Goal: Find specific page/section: Find specific page/section

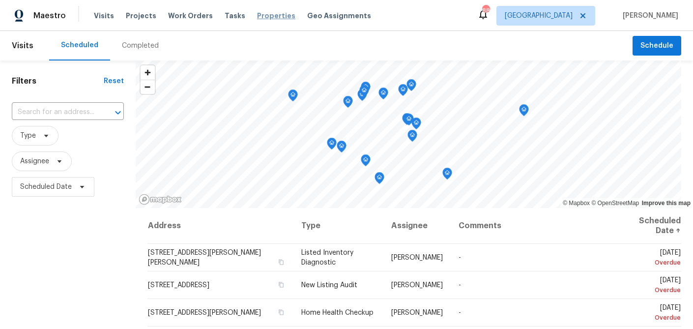
click at [258, 20] on span "Properties" at bounding box center [276, 16] width 38 height 10
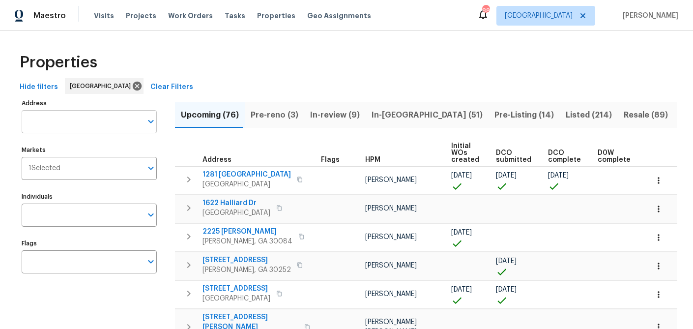
click at [79, 124] on input "Address" at bounding box center [82, 121] width 120 height 23
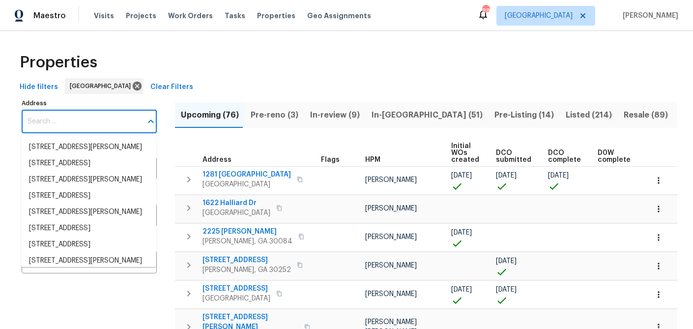
click at [79, 124] on input "Address" at bounding box center [82, 121] width 120 height 23
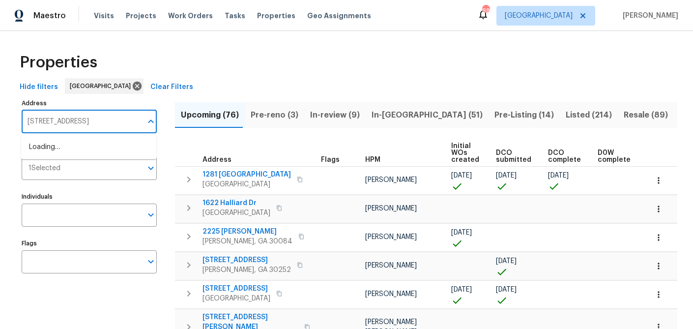
type input "2481 merrion park ct"
click at [72, 146] on li "2481 Merrion Park Ct Dacula GA 30019" at bounding box center [88, 147] width 135 height 16
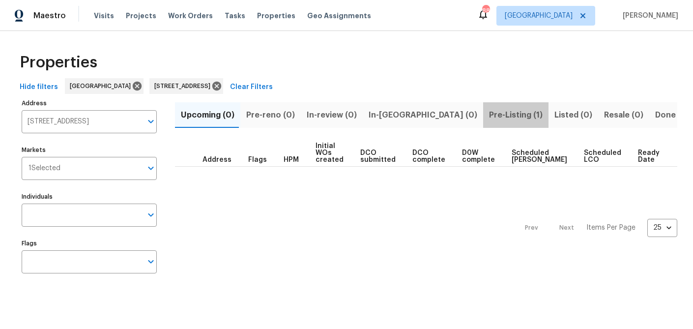
click at [489, 115] on span "Pre-Listing (1)" at bounding box center [516, 115] width 54 height 14
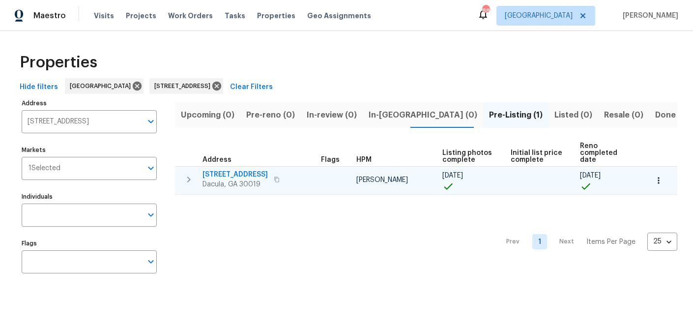
click at [226, 175] on span "2481 Merrion Park Ct" at bounding box center [234, 175] width 65 height 10
click at [655, 178] on icon "button" at bounding box center [658, 180] width 10 height 10
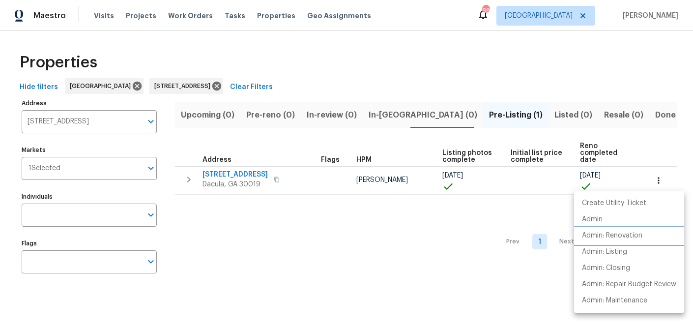
click at [631, 235] on p "Admin: Renovation" at bounding box center [612, 235] width 60 height 10
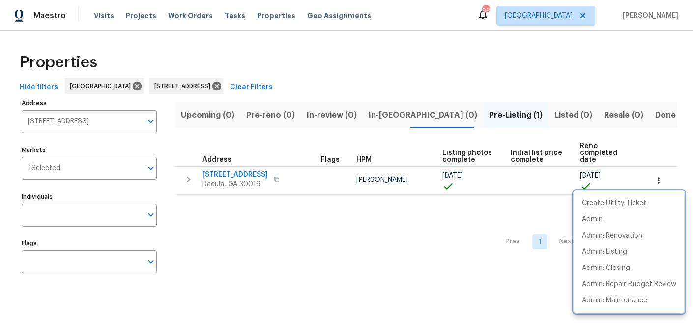
click at [73, 122] on div at bounding box center [346, 164] width 693 height 329
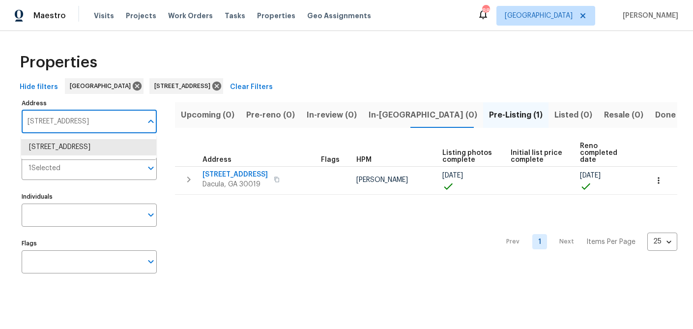
click at [73, 122] on input "2481 Merrion Park Ct Dacula GA 30019" at bounding box center [82, 121] width 120 height 23
type input "983 pike forest dr"
click at [78, 147] on li "983 Pike Forest Dr Lawrenceville GA 30045" at bounding box center [88, 147] width 135 height 16
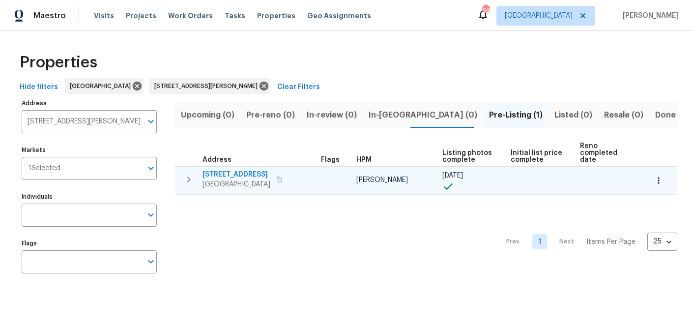
click at [254, 173] on span "983 Pike Forest Dr" at bounding box center [236, 175] width 68 height 10
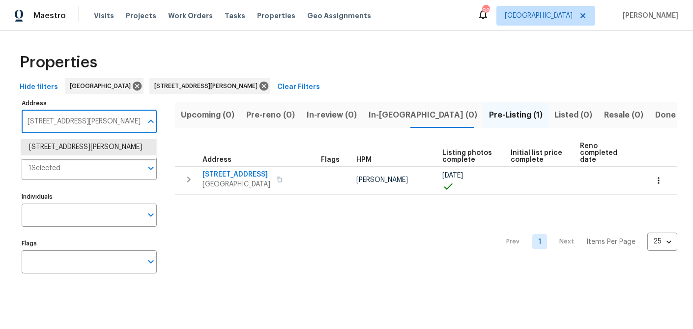
click at [86, 121] on input "983 Pike Forest Dr Lawrenceville GA 30045" at bounding box center [82, 121] width 120 height 23
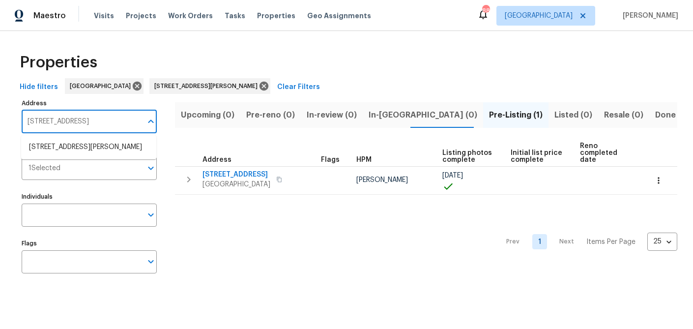
type input "4345 park brooke trce"
click at [81, 144] on li "4345 Park Brooke Trce Alpharetta GA 30022" at bounding box center [88, 147] width 135 height 16
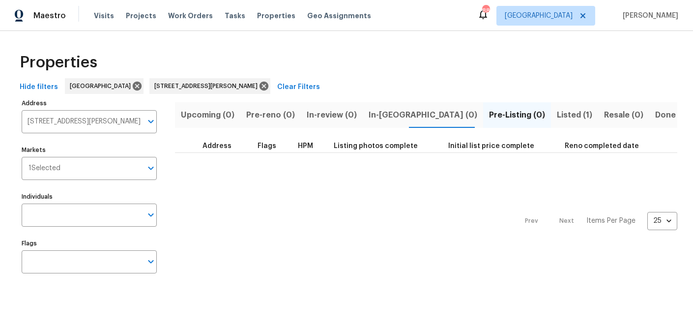
click at [557, 116] on span "Listed (1)" at bounding box center [574, 115] width 35 height 14
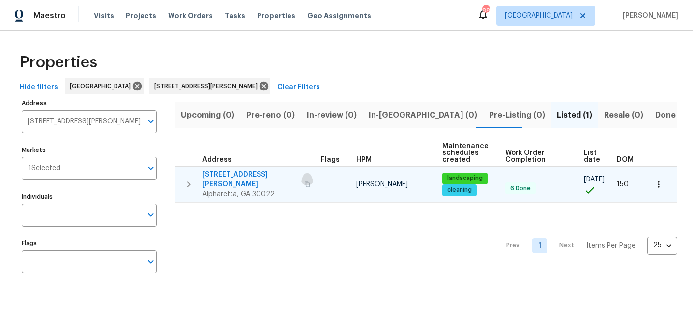
click at [304, 181] on icon "button" at bounding box center [307, 184] width 6 height 6
click at [251, 175] on span "4345 Park Brooke Trce" at bounding box center [250, 180] width 96 height 20
click at [658, 183] on icon "button" at bounding box center [657, 184] width 1 height 6
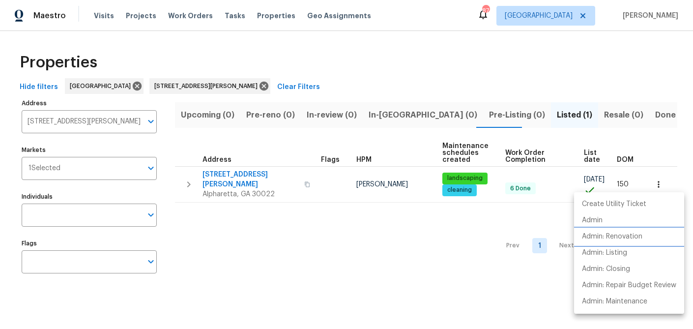
click at [604, 232] on p "Admin: Renovation" at bounding box center [612, 236] width 60 height 10
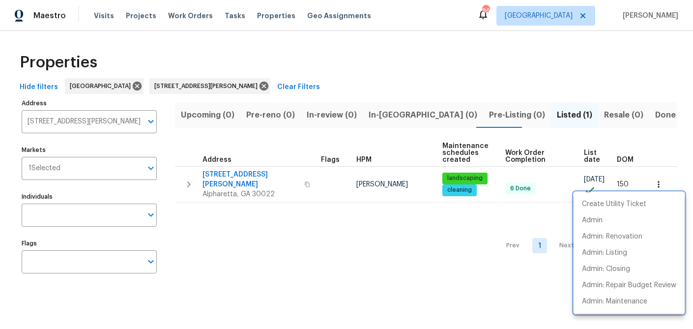
click at [101, 125] on div at bounding box center [346, 164] width 693 height 329
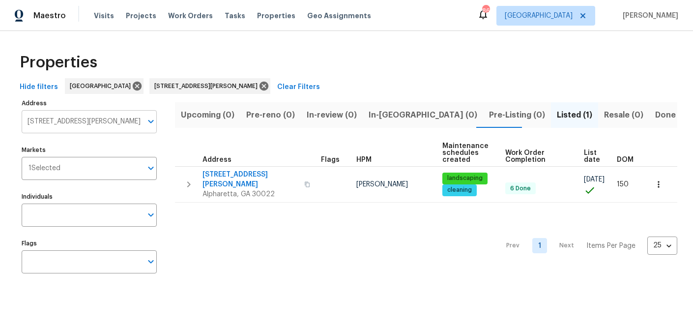
click at [101, 123] on input "4345 Park Brooke Trce Alpharetta GA 30022" at bounding box center [82, 121] width 120 height 23
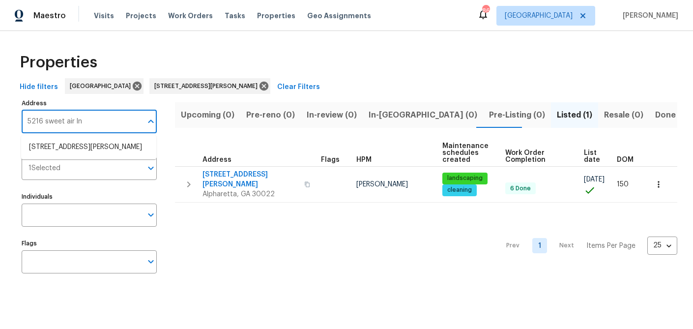
type input "5216 sweet air ln"
click at [101, 153] on li "5216 Sweet Air Ln Stone Mountain GA 30088" at bounding box center [88, 147] width 135 height 16
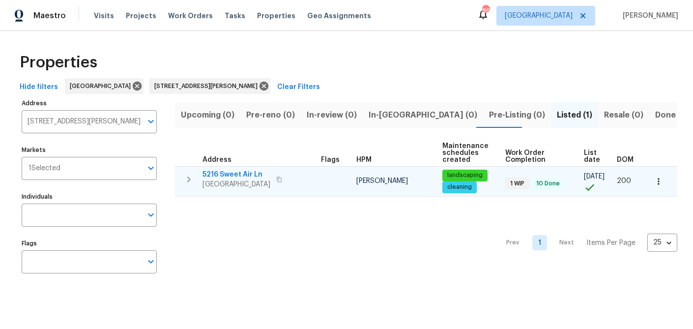
click at [234, 176] on span "5216 Sweet Air Ln" at bounding box center [236, 175] width 68 height 10
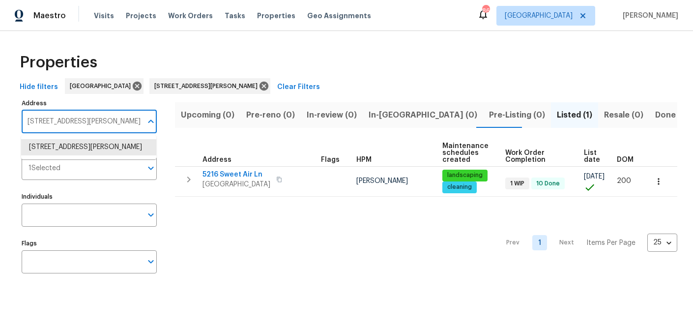
click at [95, 124] on input "5216 Sweet Air Ln Stone Mountain GA 30088" at bounding box center [82, 121] width 120 height 23
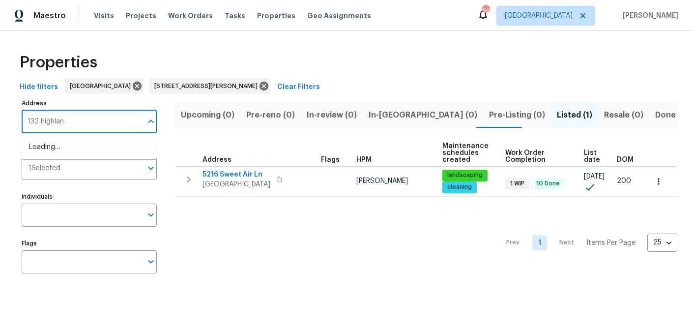
type input "132 highland"
click at [96, 148] on li "132 Highland Dr Rockmart GA 30153" at bounding box center [88, 147] width 135 height 16
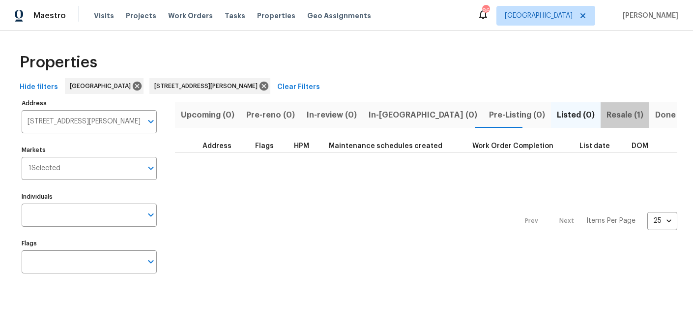
click at [606, 118] on span "Resale (1)" at bounding box center [624, 115] width 37 height 14
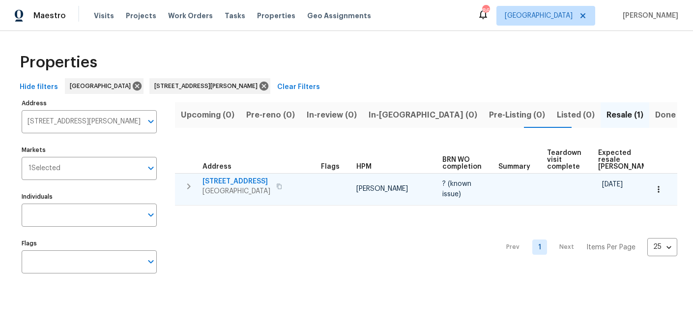
click at [240, 183] on span "132 Highland Dr" at bounding box center [236, 181] width 68 height 10
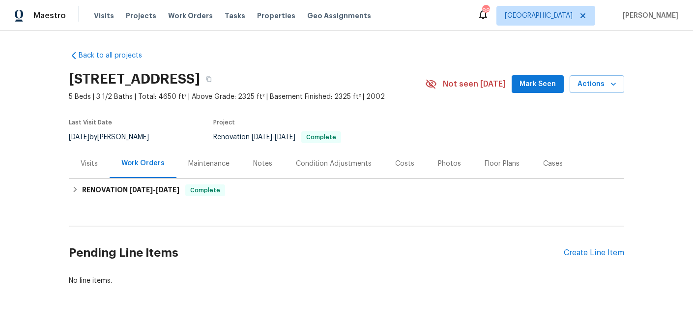
click at [395, 163] on div "Costs" at bounding box center [404, 164] width 19 height 10
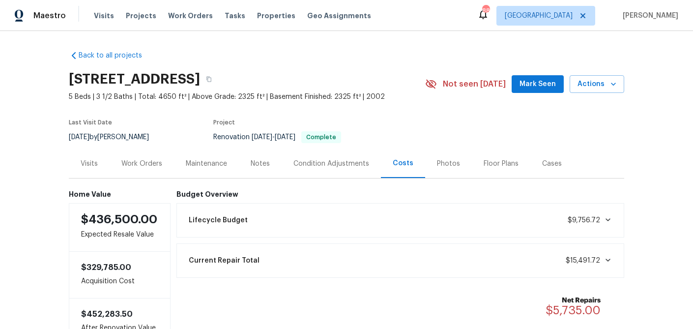
click at [87, 159] on div "Visits" at bounding box center [89, 164] width 17 height 10
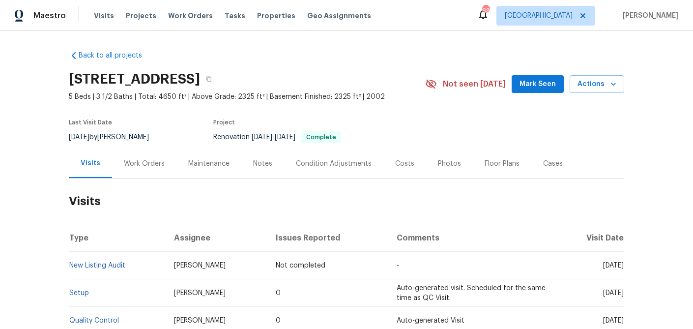
scroll to position [127, 0]
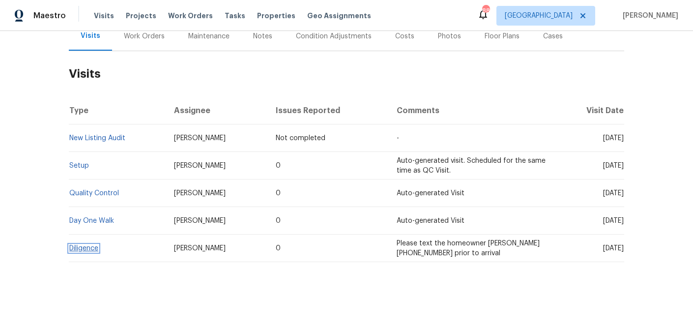
click at [83, 250] on link "Diligence" at bounding box center [83, 248] width 29 height 7
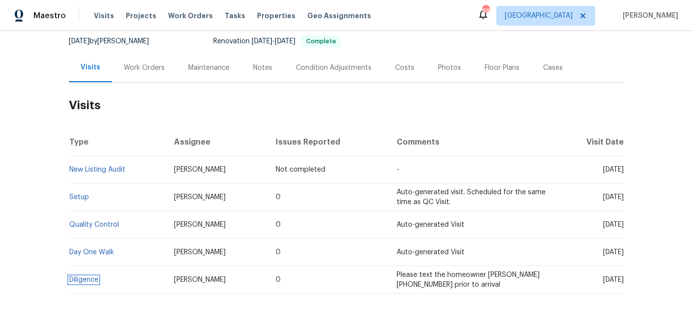
scroll to position [90, 0]
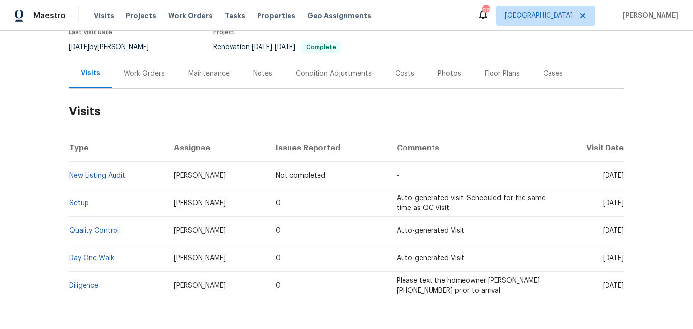
click at [144, 72] on div "Work Orders" at bounding box center [144, 74] width 41 height 10
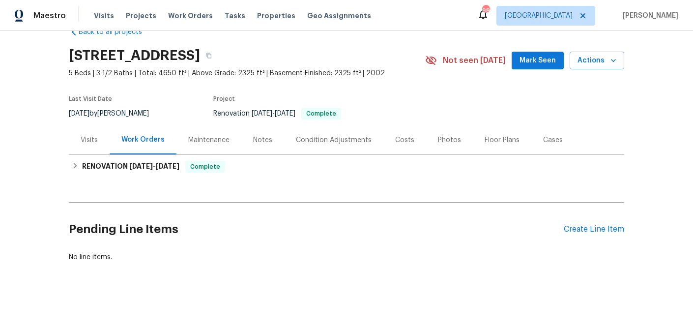
scroll to position [24, 0]
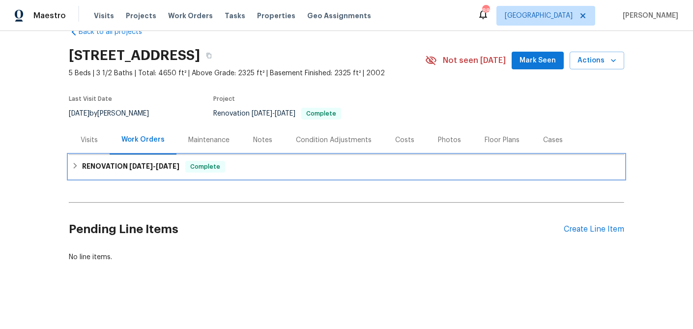
click at [77, 168] on icon at bounding box center [75, 165] width 7 height 7
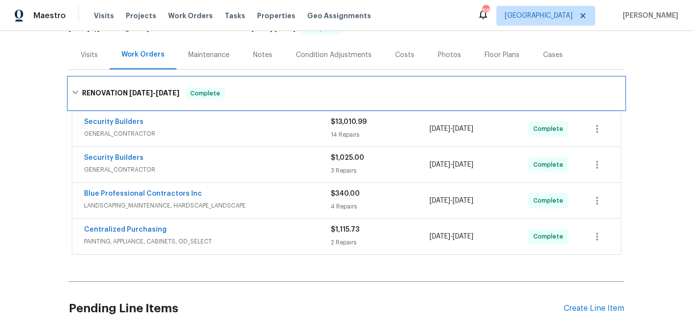
scroll to position [160, 0]
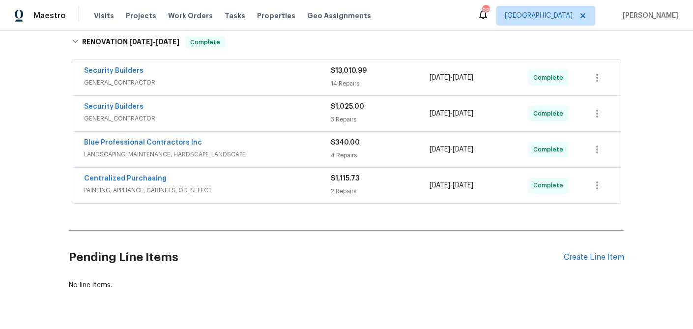
click at [166, 81] on span "GENERAL_CONTRACTOR" at bounding box center [207, 83] width 247 height 10
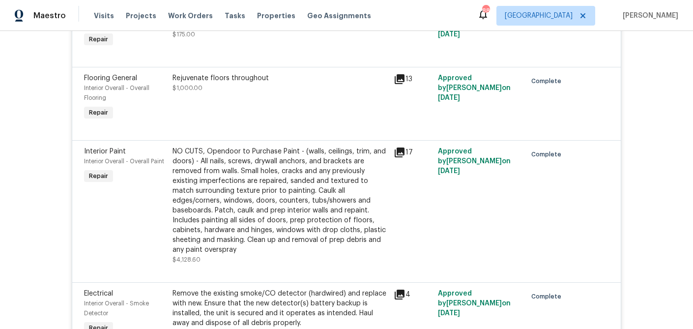
scroll to position [1306, 0]
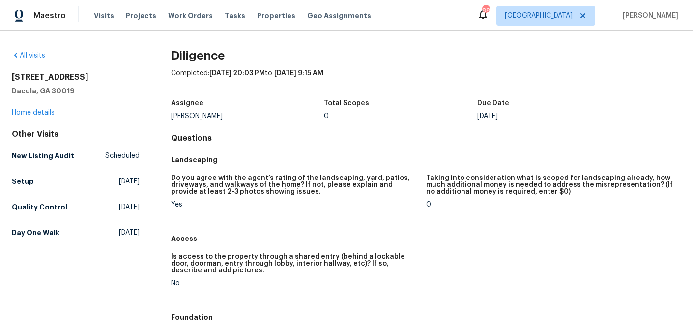
click at [29, 77] on h2 "2481 Merrion Park Ct" at bounding box center [76, 77] width 128 height 10
copy h2 "2481 Merrion Park Ct"
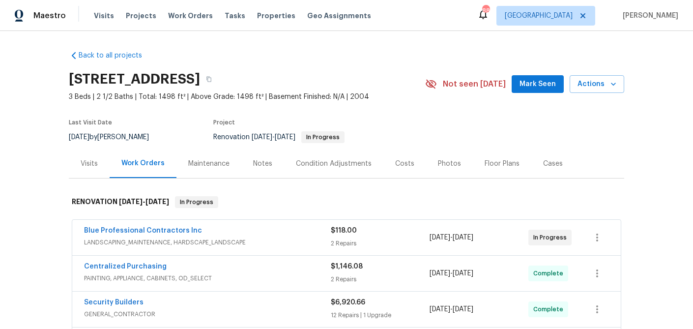
click at [401, 163] on div "Costs" at bounding box center [404, 164] width 19 height 10
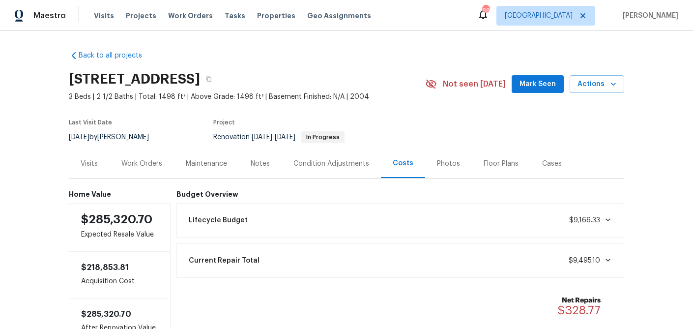
click at [85, 161] on div "Visits" at bounding box center [89, 164] width 17 height 10
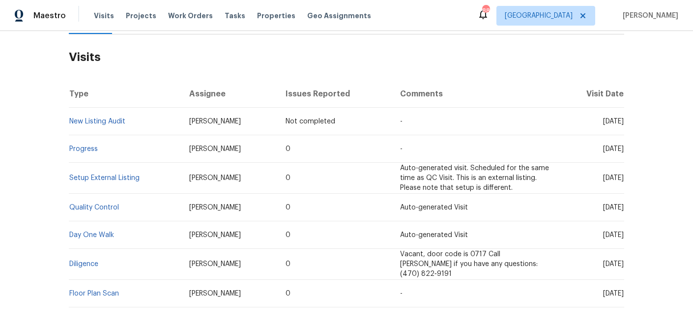
scroll to position [158, 0]
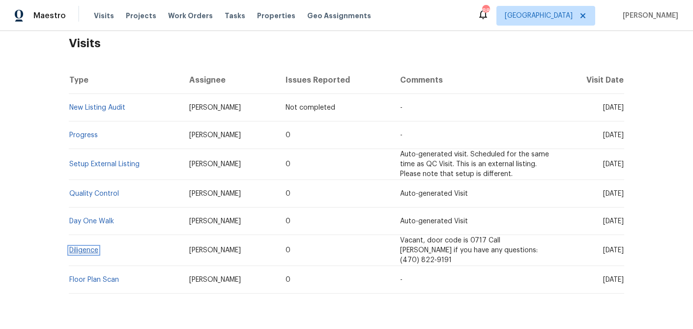
click at [85, 249] on link "Diligence" at bounding box center [83, 250] width 29 height 7
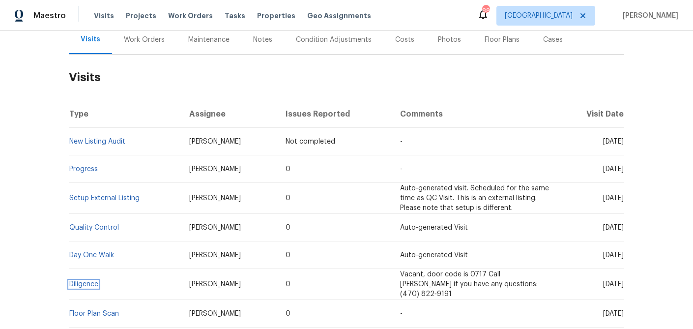
scroll to position [106, 0]
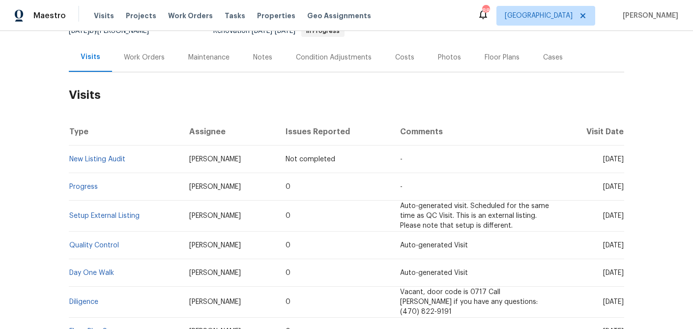
click at [397, 61] on div "Costs" at bounding box center [404, 58] width 19 height 10
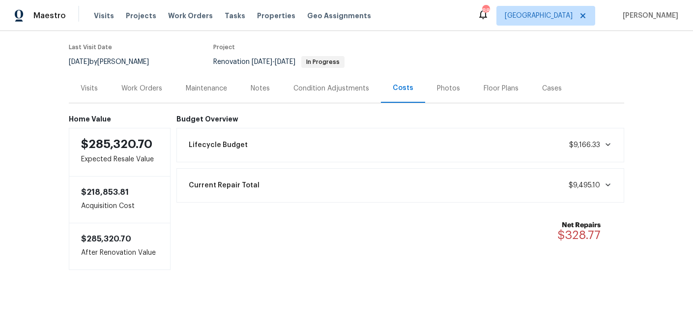
scroll to position [76, 0]
click at [138, 87] on div "Work Orders" at bounding box center [141, 89] width 41 height 10
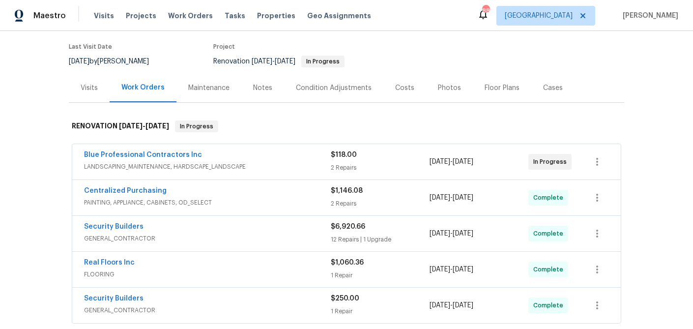
scroll to position [106, 0]
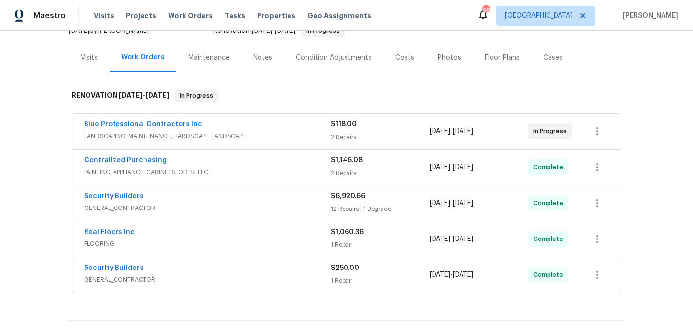
click at [223, 163] on div "Centralized Purchasing" at bounding box center [207, 161] width 247 height 12
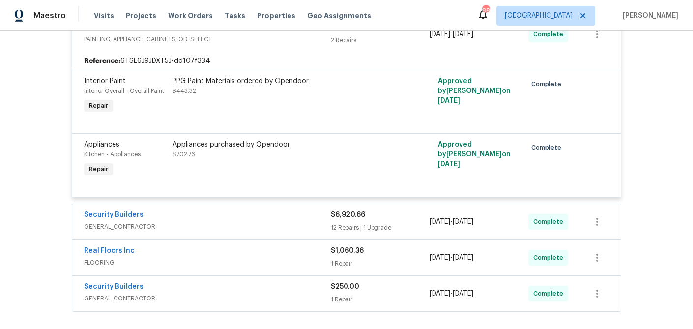
scroll to position [248, 0]
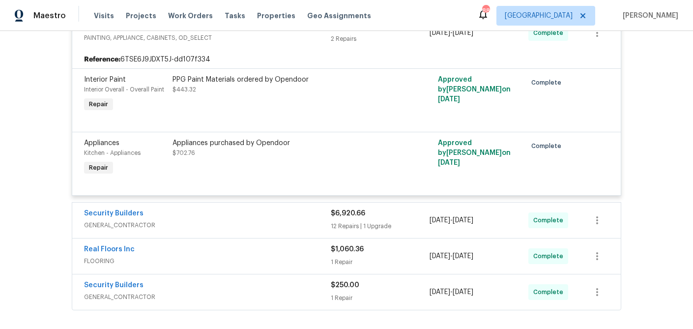
drag, startPoint x: 216, startPoint y: 192, endPoint x: 207, endPoint y: 203, distance: 14.4
click at [216, 192] on div "Appliances Kitchen - Appliances Repair Appliances purchased by Opendoor $702.76…" at bounding box center [346, 163] width 548 height 63
click at [202, 217] on div "Security Builders" at bounding box center [207, 214] width 247 height 12
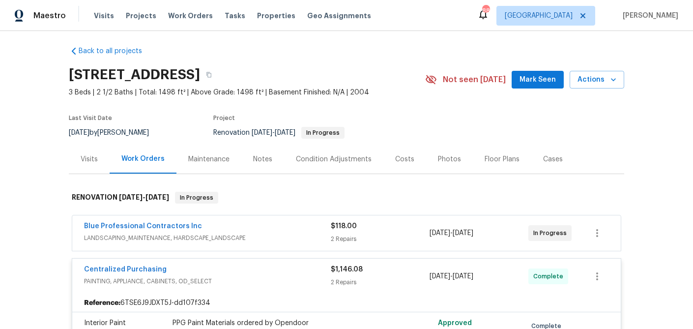
scroll to position [0, 0]
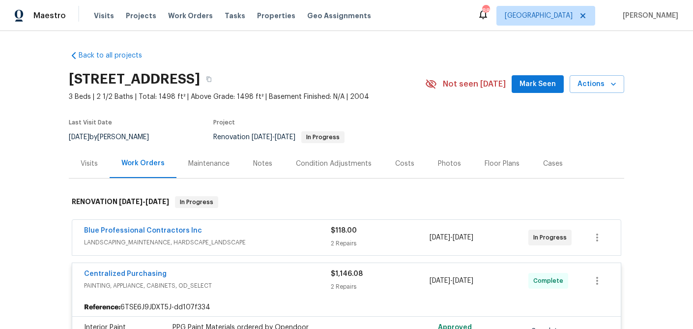
click at [92, 163] on div "Visits" at bounding box center [89, 164] width 17 height 10
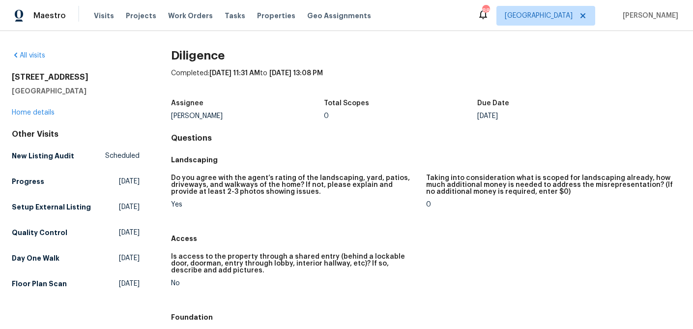
click at [69, 77] on h2 "[STREET_ADDRESS]" at bounding box center [76, 77] width 128 height 10
drag, startPoint x: 88, startPoint y: 78, endPoint x: -31, endPoint y: 71, distance: 119.6
click at [0, 71] on html "Maestro Visits Projects Work Orders Tasks Properties Geo Assignments 88 [GEOGRA…" at bounding box center [346, 164] width 693 height 329
copy h2 "[STREET_ADDRESS]"
drag, startPoint x: 103, startPoint y: 89, endPoint x: -2, endPoint y: 85, distance: 105.3
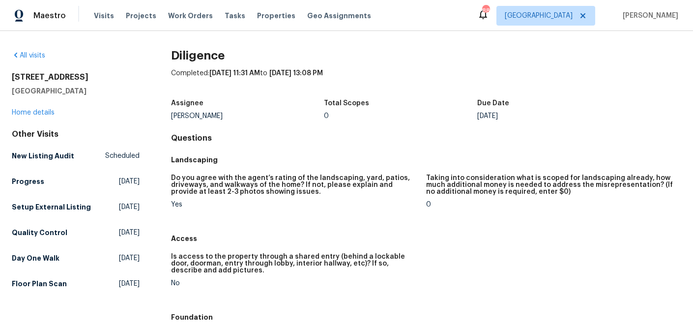
click at [0, 85] on html "Maestro Visits Projects Work Orders Tasks Properties Geo Assignments 88 [GEOGRA…" at bounding box center [346, 164] width 693 height 329
copy h5 "[GEOGRAPHIC_DATA]"
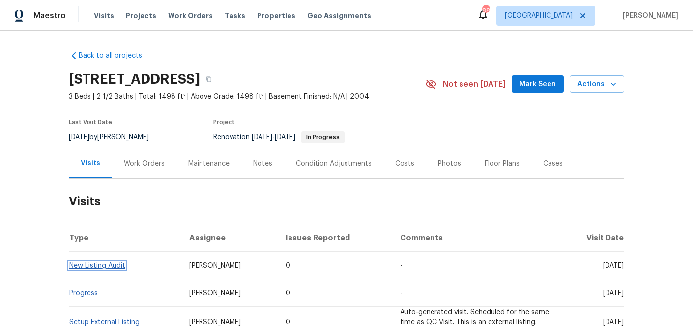
click at [92, 268] on link "New Listing Audit" at bounding box center [97, 265] width 56 height 7
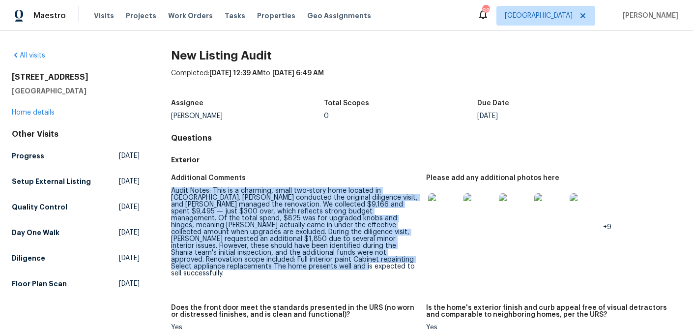
drag, startPoint x: 226, startPoint y: 270, endPoint x: 168, endPoint y: 194, distance: 95.8
copy div "Audit Notes: This is a charming, small two-story home located in Lawrenceville.…"
click at [39, 112] on link "Home details" at bounding box center [33, 112] width 43 height 7
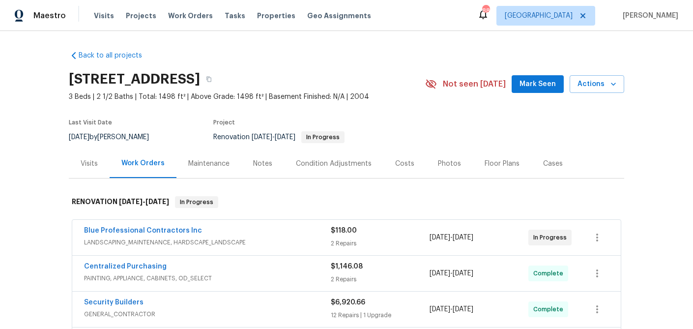
click at [259, 161] on div "Notes" at bounding box center [262, 164] width 19 height 10
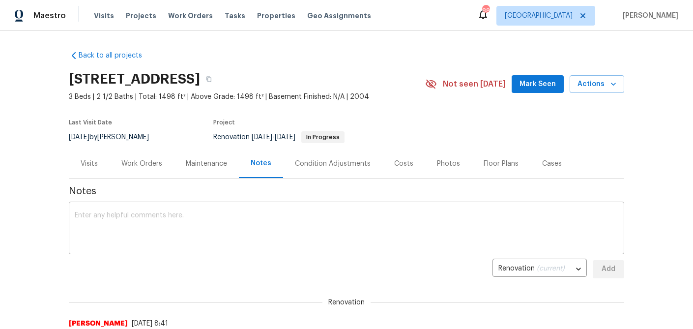
click at [188, 224] on textarea at bounding box center [346, 229] width 543 height 34
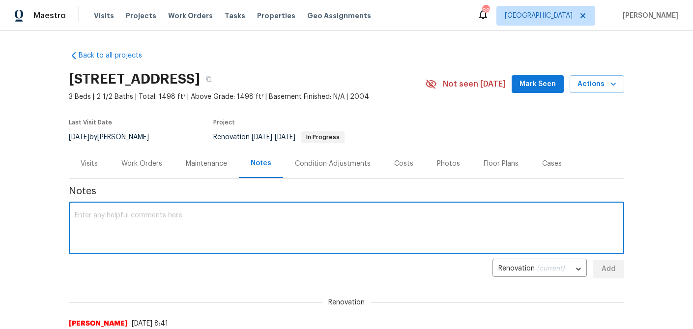
paste textarea "Audit Notes: This is a charming, small two-story home located in Lawrenceville.…"
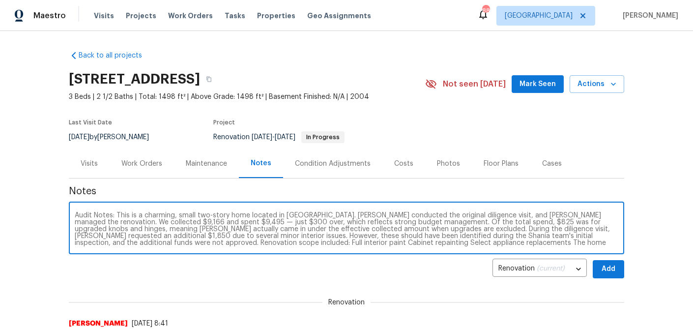
type textarea "Audit Notes: This is a charming, small two-story home located in Lawrenceville.…"
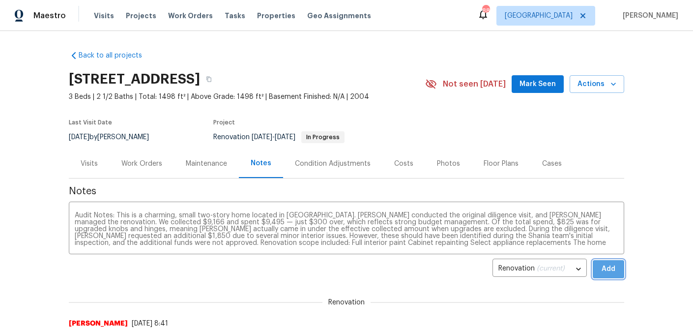
click at [607, 268] on span "Add" at bounding box center [608, 269] width 16 height 12
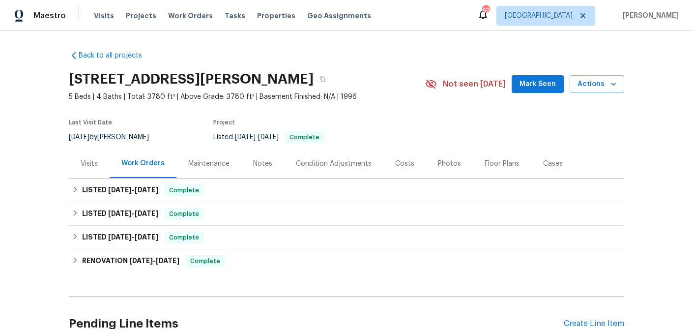
click at [257, 162] on div "Notes" at bounding box center [262, 164] width 19 height 10
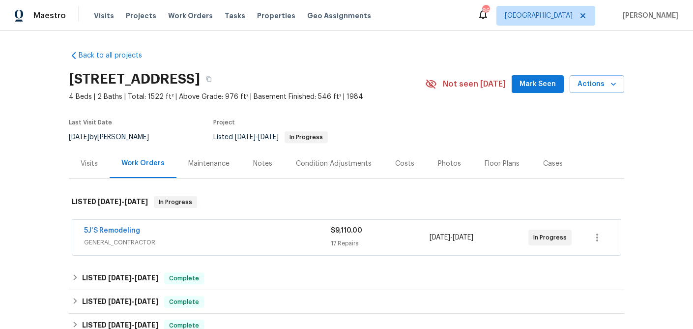
click at [88, 162] on div "Visits" at bounding box center [89, 164] width 17 height 10
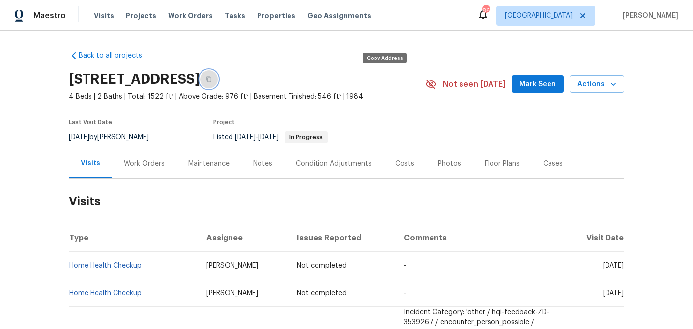
click at [212, 79] on icon "button" at bounding box center [209, 79] width 6 height 6
click at [99, 13] on span "Visits" at bounding box center [104, 16] width 20 height 10
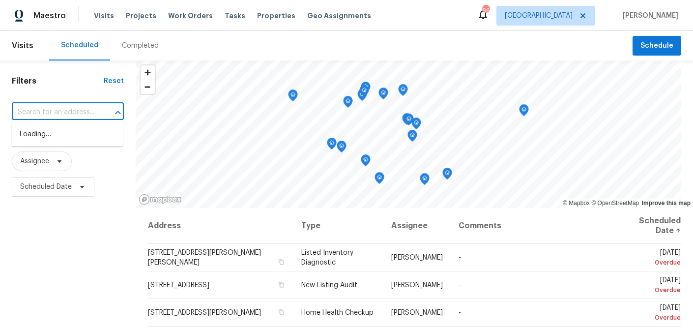
click at [57, 114] on input "text" at bounding box center [54, 112] width 85 height 15
paste input "[STREET_ADDRESS]"
type input "[STREET_ADDRESS]"
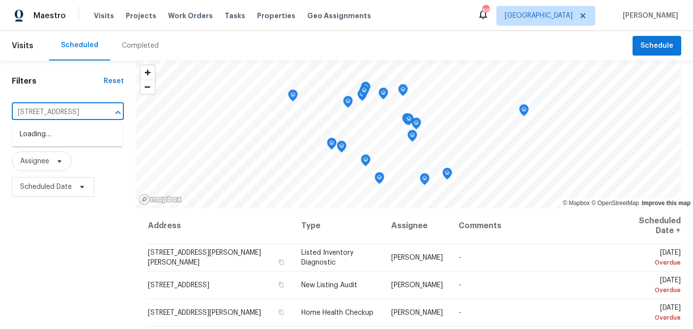
scroll to position [0, 71]
click at [57, 134] on li "[STREET_ADDRESS]" at bounding box center [67, 134] width 111 height 16
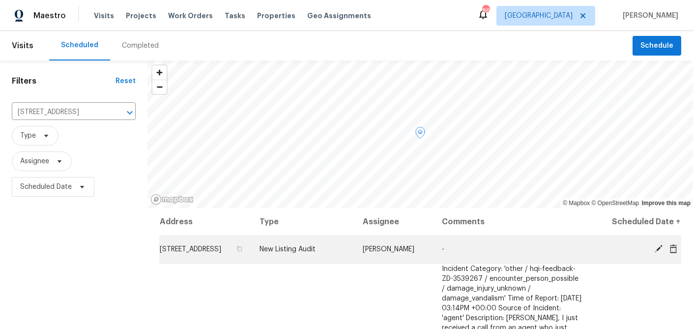
click at [672, 253] on icon at bounding box center [673, 248] width 8 height 9
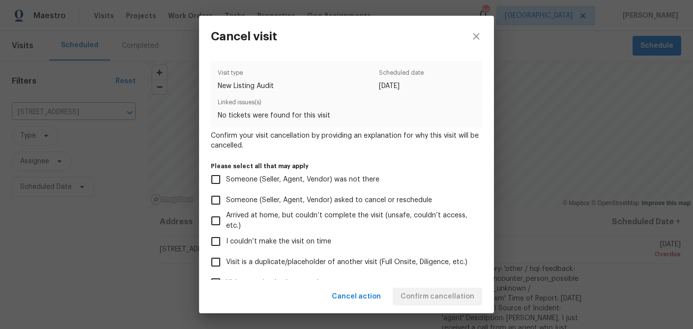
scroll to position [105, 0]
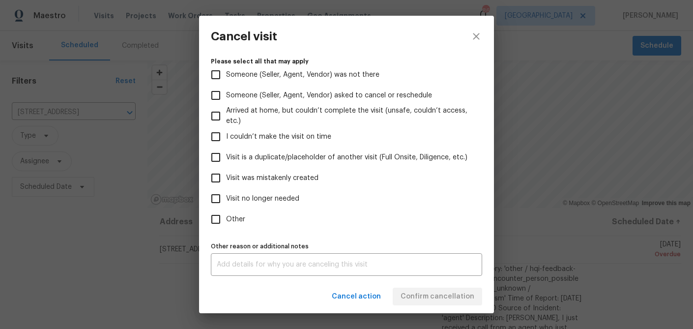
click at [217, 220] on input "Other" at bounding box center [215, 219] width 21 height 21
checkbox input "true"
click at [229, 256] on div "x Other reason or additional notes" at bounding box center [346, 264] width 271 height 23
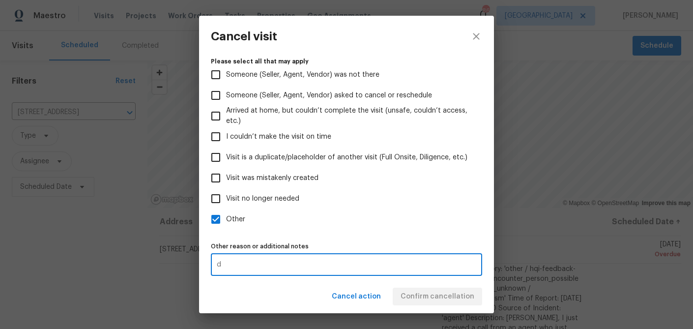
type textarea "d"
click at [339, 224] on label "Other" at bounding box center [339, 219] width 269 height 21
click at [226, 224] on input "Other" at bounding box center [215, 219] width 21 height 21
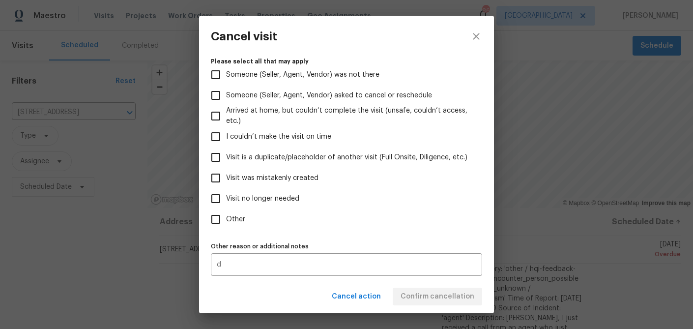
click at [384, 237] on div "Visit type New Listing Audit Scheduled date [DATE] Linked issues(s) No tickets …" at bounding box center [346, 115] width 271 height 319
click at [208, 219] on input "Other" at bounding box center [215, 219] width 21 height 21
checkbox input "true"
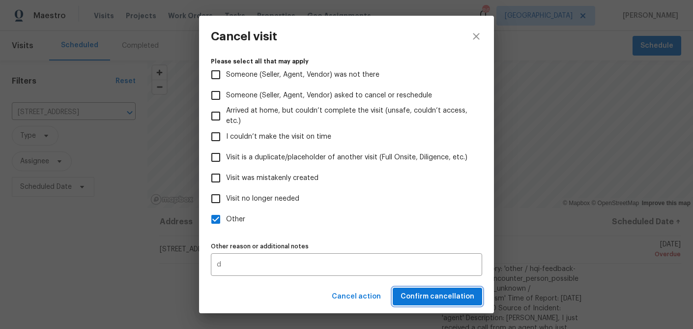
click at [405, 298] on span "Confirm cancellation" at bounding box center [437, 296] width 74 height 12
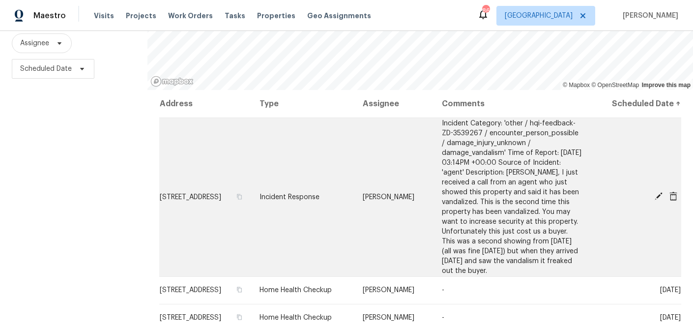
scroll to position [139, 0]
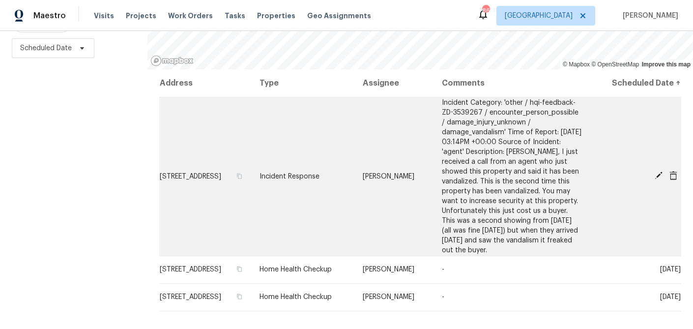
click at [221, 178] on span "[STREET_ADDRESS]" at bounding box center [190, 176] width 61 height 7
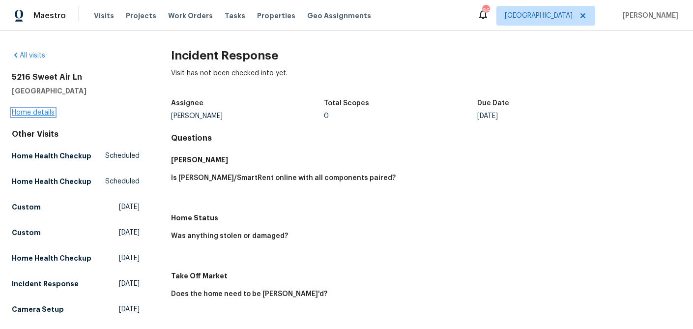
click at [25, 111] on link "Home details" at bounding box center [33, 112] width 43 height 7
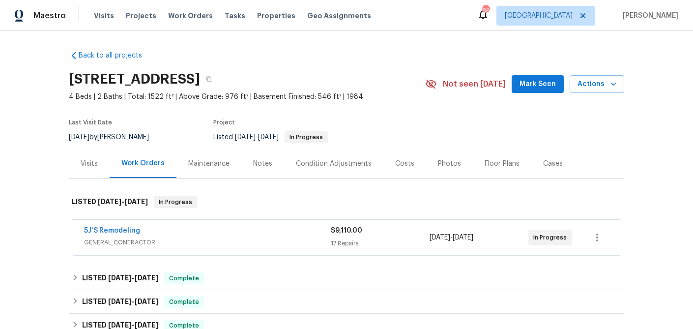
click at [262, 166] on div "Notes" at bounding box center [262, 164] width 19 height 10
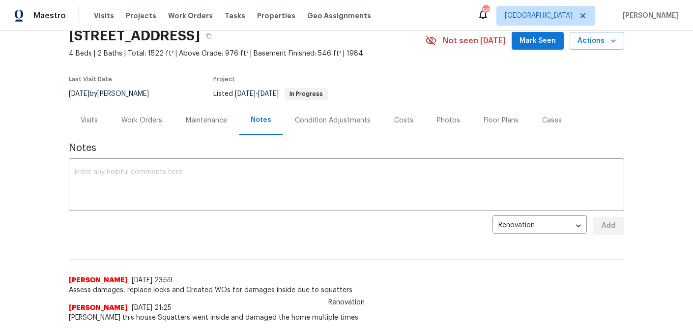
scroll to position [44, 0]
click at [128, 171] on textarea at bounding box center [346, 185] width 543 height 34
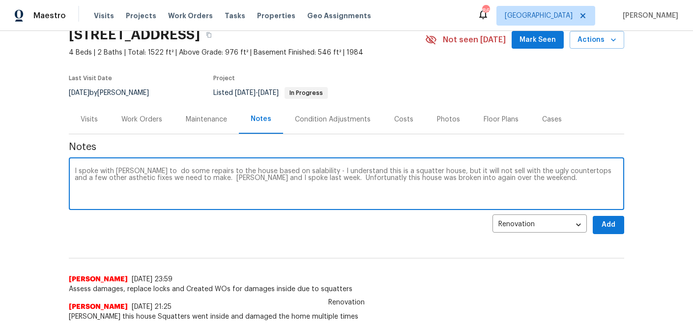
type textarea "I spoke with [PERSON_NAME] to do some repairs to the house based on salability …"
click at [605, 221] on span "Add" at bounding box center [608, 225] width 16 height 12
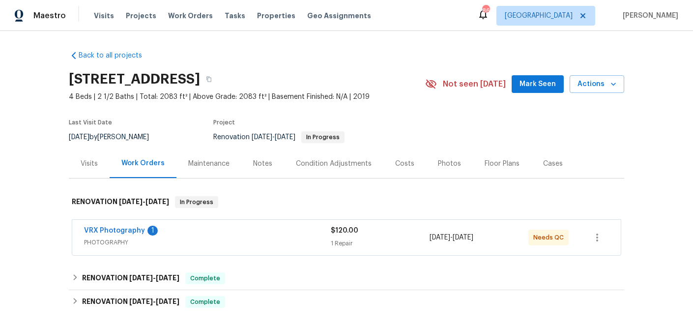
click at [447, 161] on div "Photos" at bounding box center [449, 164] width 23 height 10
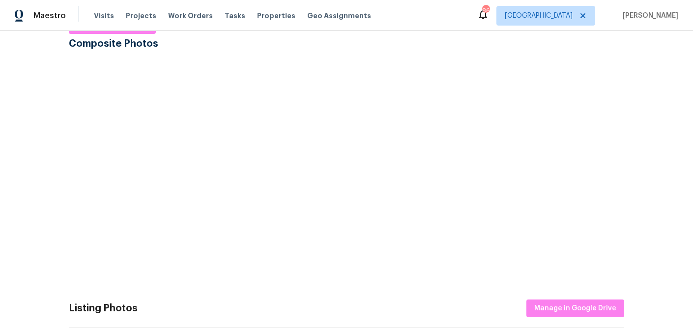
scroll to position [173, 0]
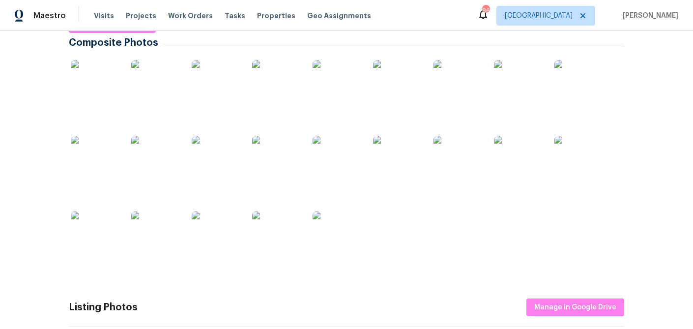
click at [113, 90] on img at bounding box center [95, 84] width 49 height 49
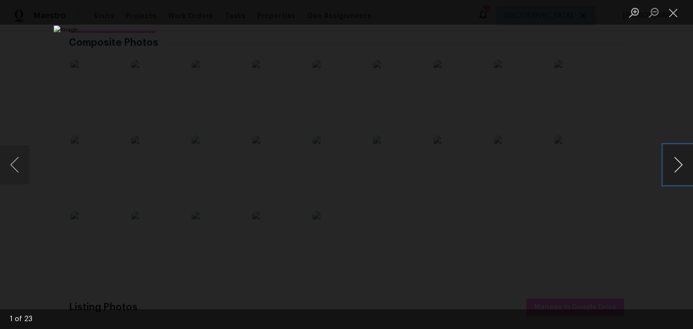
click at [672, 165] on button "Next image" at bounding box center [677, 164] width 29 height 39
click at [685, 172] on button "Next image" at bounding box center [677, 164] width 29 height 39
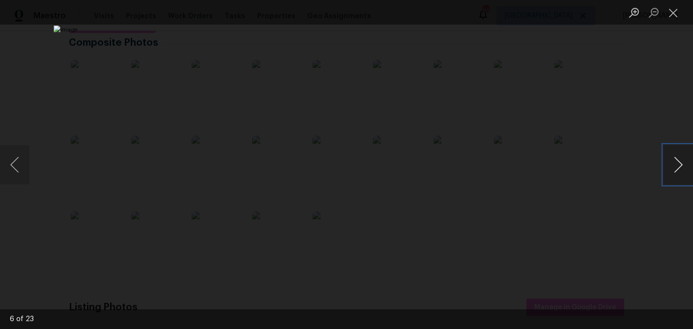
click at [685, 172] on button "Next image" at bounding box center [677, 164] width 29 height 39
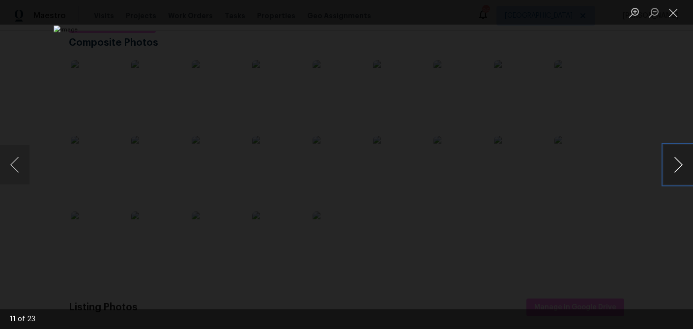
click at [685, 172] on button "Next image" at bounding box center [677, 164] width 29 height 39
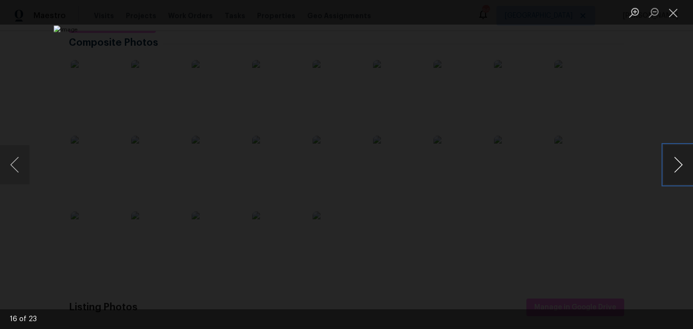
click at [685, 172] on button "Next image" at bounding box center [677, 164] width 29 height 39
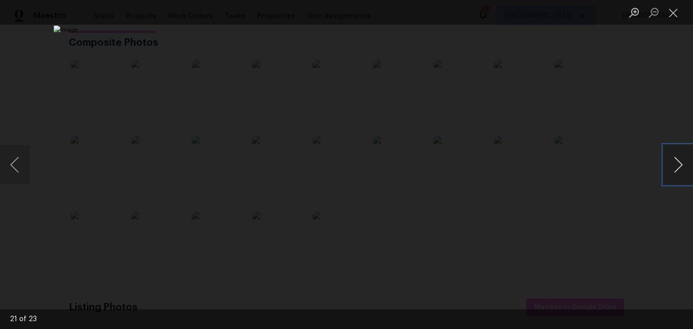
click at [685, 172] on button "Next image" at bounding box center [677, 164] width 29 height 39
click at [675, 9] on button "Close lightbox" at bounding box center [673, 12] width 20 height 17
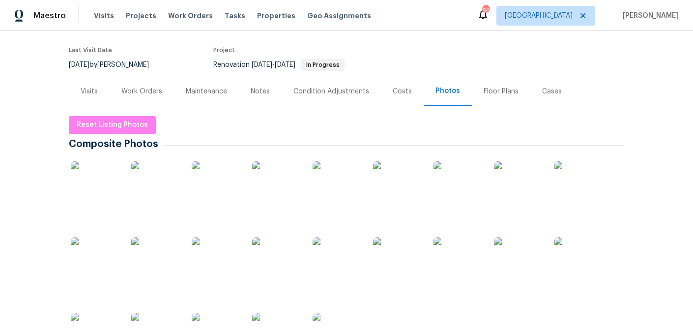
scroll to position [74, 0]
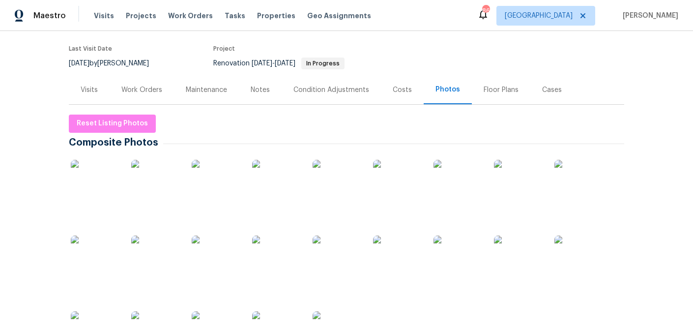
click at [403, 90] on div "Costs" at bounding box center [402, 90] width 19 height 10
